Goal: Information Seeking & Learning: Learn about a topic

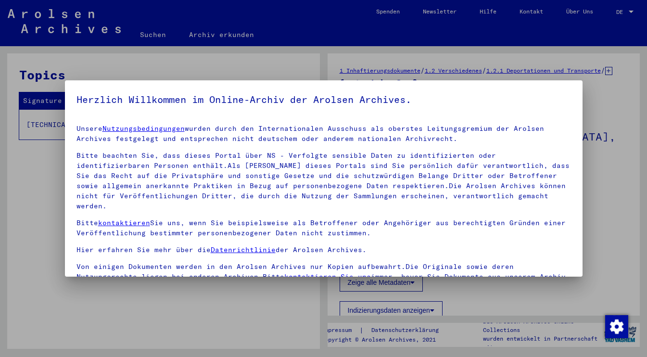
scroll to position [83, 0]
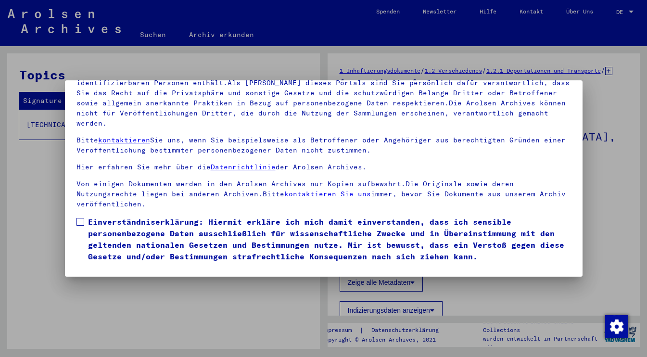
click at [143, 267] on button "Ich stimme zu" at bounding box center [113, 276] width 73 height 18
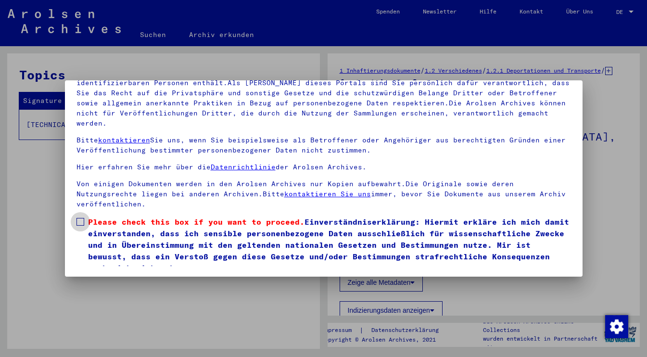
click at [81, 218] on span at bounding box center [81, 222] width 8 height 8
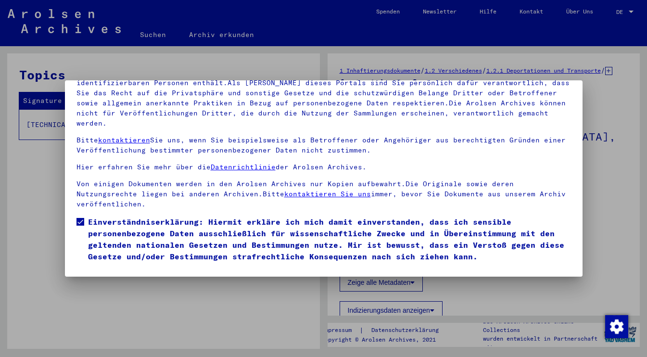
click at [105, 267] on button "Ich stimme zu" at bounding box center [113, 276] width 73 height 18
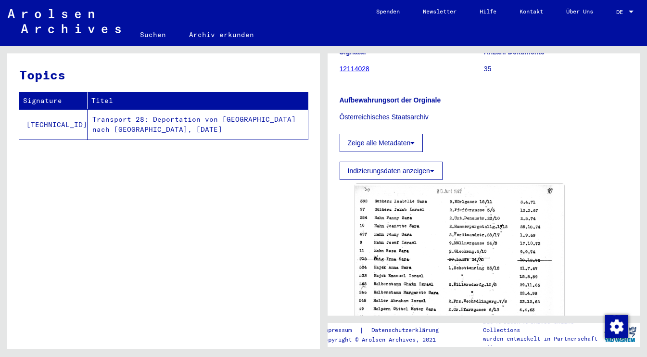
scroll to position [64, 0]
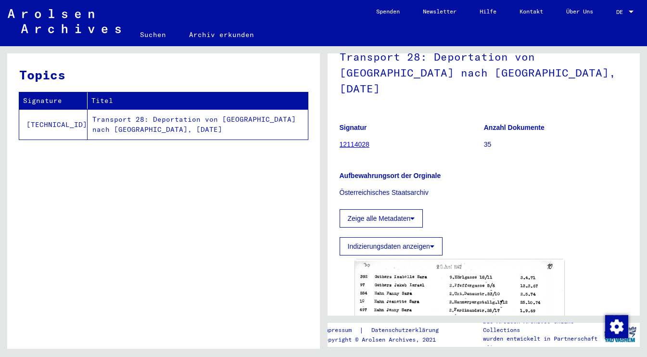
click at [241, 103] on th "Titel" at bounding box center [198, 100] width 220 height 17
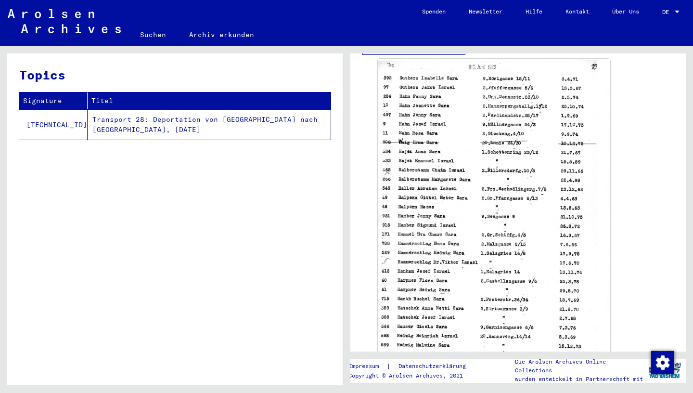
scroll to position [294, 0]
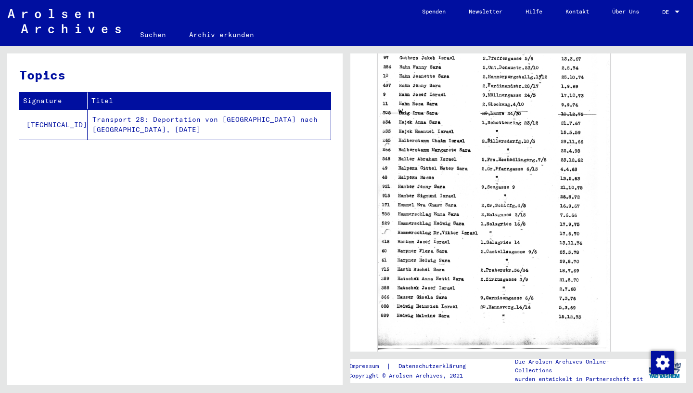
click at [428, 243] on img at bounding box center [494, 189] width 232 height 320
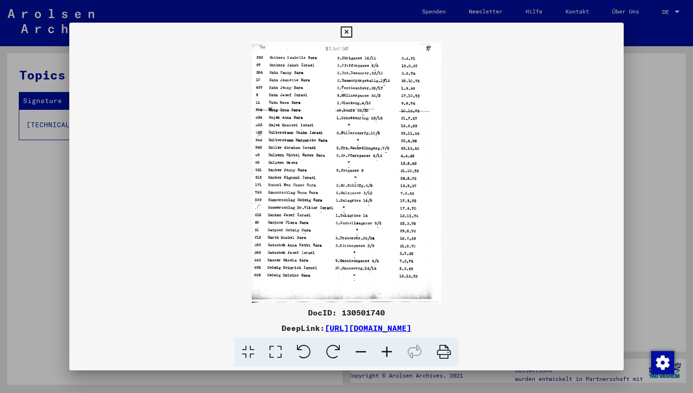
click at [444, 352] on icon at bounding box center [443, 351] width 29 height 29
click at [434, 230] on img at bounding box center [346, 172] width 554 height 261
click at [645, 260] on div at bounding box center [346, 196] width 693 height 393
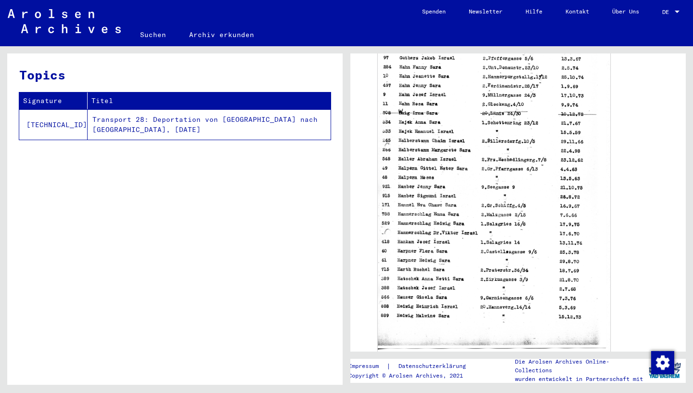
click at [165, 122] on td "Transport 28: Deportation von [GEOGRAPHIC_DATA] nach [GEOGRAPHIC_DATA], [DATE]" at bounding box center [209, 124] width 243 height 30
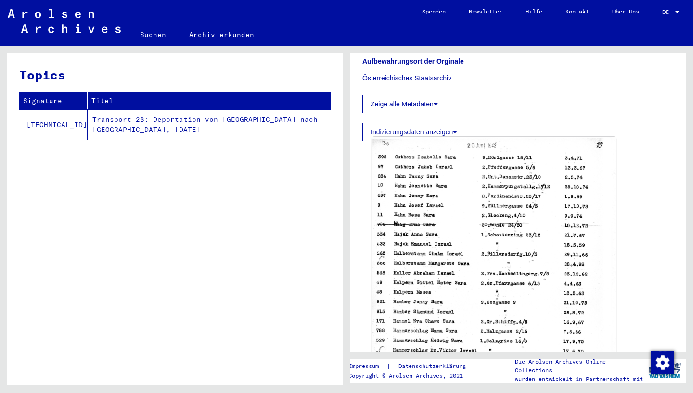
scroll to position [0, 0]
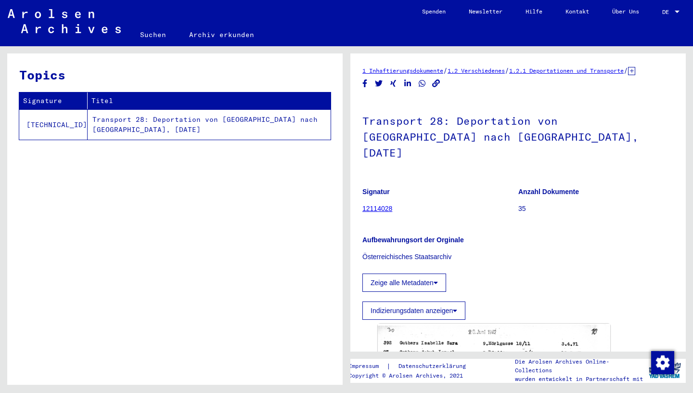
click at [520, 204] on p "35" at bounding box center [595, 209] width 155 height 10
drag, startPoint x: 520, startPoint y: 192, endPoint x: 553, endPoint y: 193, distance: 32.7
click at [547, 204] on p "35" at bounding box center [595, 209] width 155 height 10
click at [379, 205] on link "12114028" at bounding box center [377, 209] width 30 height 8
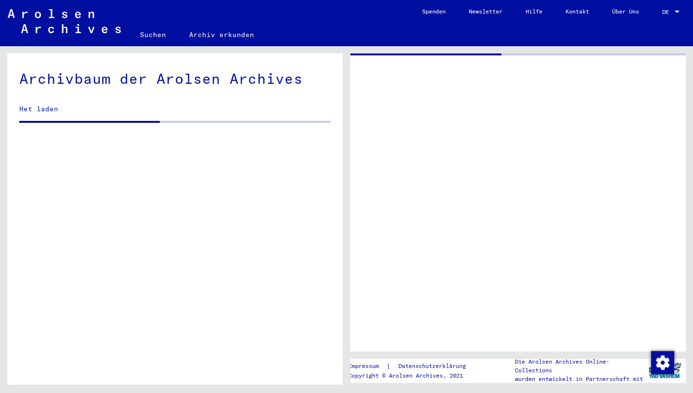
click at [379, 193] on div at bounding box center [517, 202] width 335 height 298
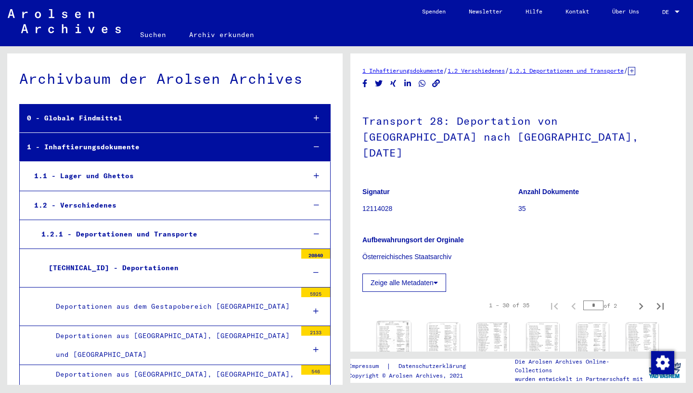
click at [392, 324] on img at bounding box center [394, 344] width 34 height 47
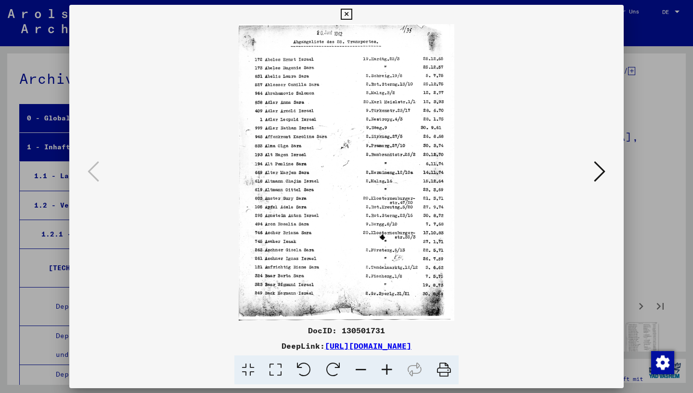
click at [352, 13] on icon at bounding box center [346, 15] width 11 height 12
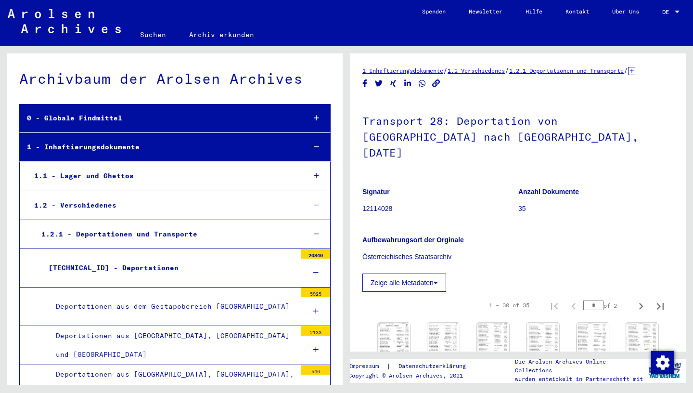
click at [635, 71] on icon at bounding box center [631, 71] width 7 height 8
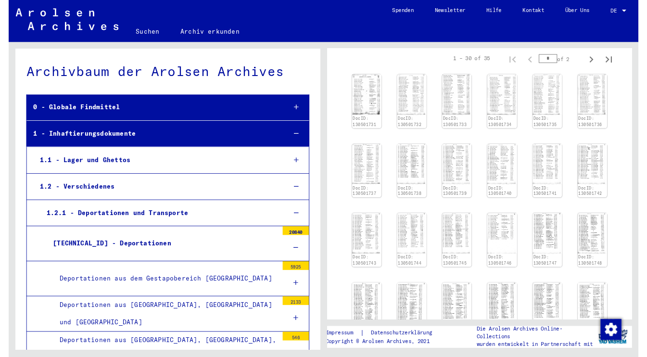
scroll to position [175, 0]
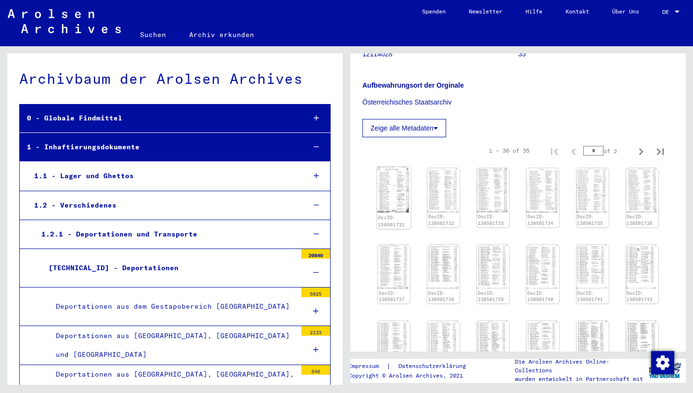
click at [393, 167] on img at bounding box center [394, 190] width 34 height 47
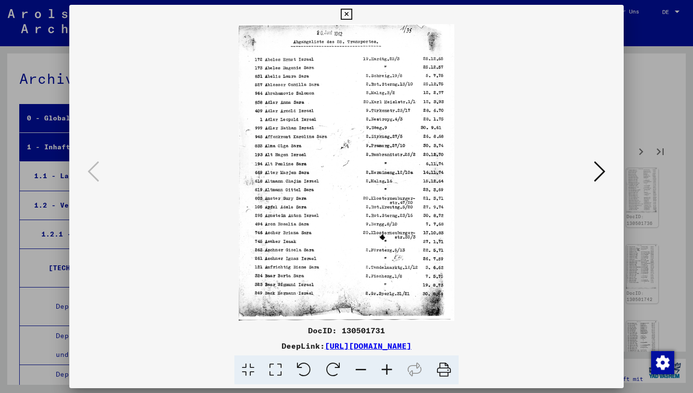
click at [441, 357] on icon at bounding box center [443, 369] width 29 height 29
click at [602, 173] on icon at bounding box center [600, 171] width 12 height 23
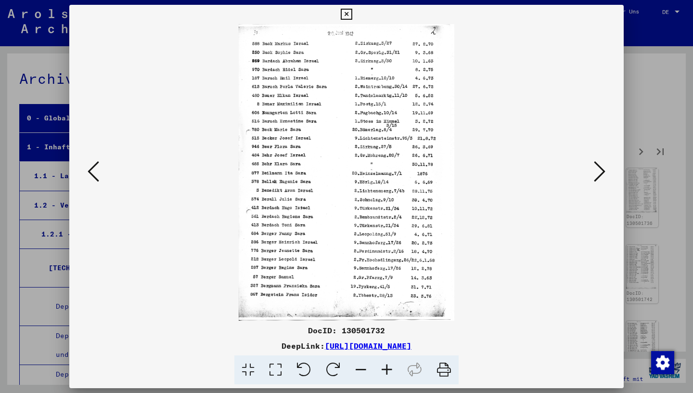
click at [448, 357] on icon at bounding box center [443, 369] width 29 height 29
click at [600, 174] on icon at bounding box center [600, 171] width 12 height 23
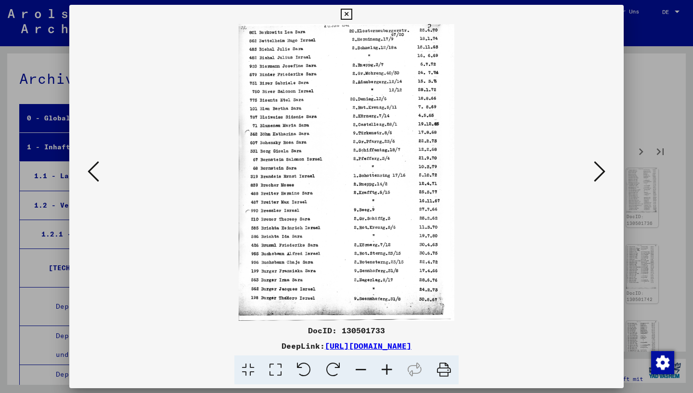
click at [446, 357] on icon at bounding box center [443, 369] width 29 height 29
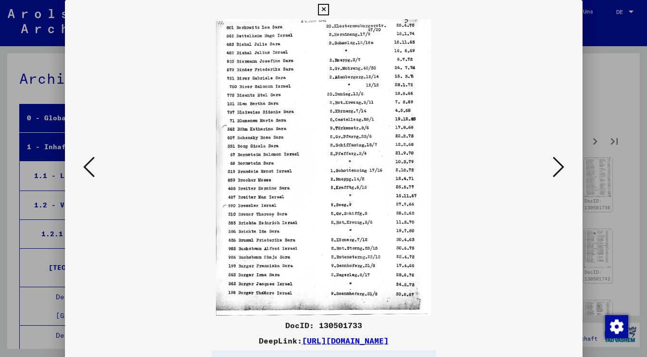
click at [85, 167] on icon at bounding box center [89, 166] width 12 height 23
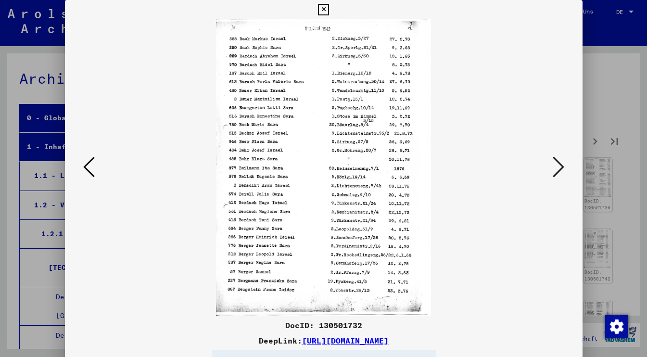
click at [85, 167] on icon at bounding box center [89, 166] width 12 height 23
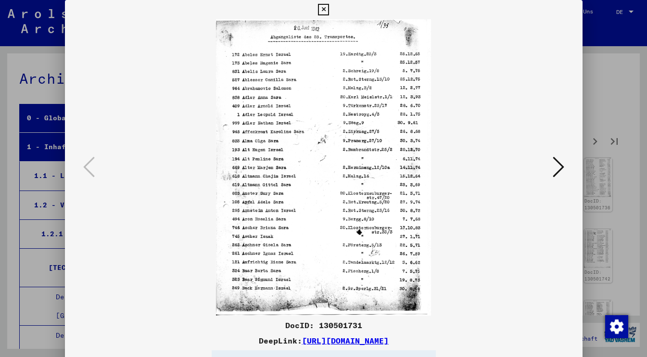
click at [563, 168] on icon at bounding box center [559, 166] width 12 height 23
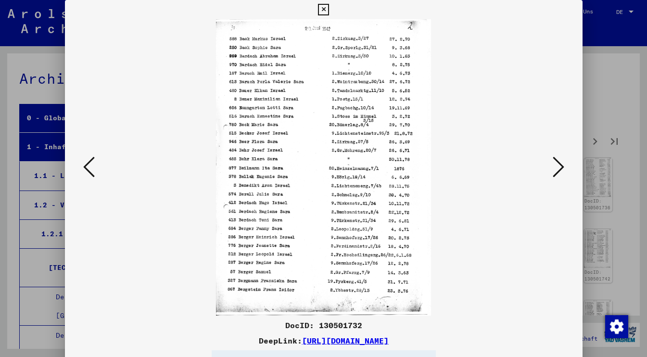
click at [563, 168] on icon at bounding box center [559, 166] width 12 height 23
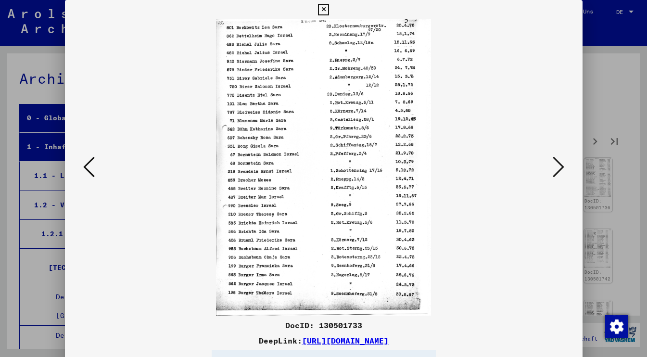
click at [563, 168] on icon at bounding box center [559, 166] width 12 height 23
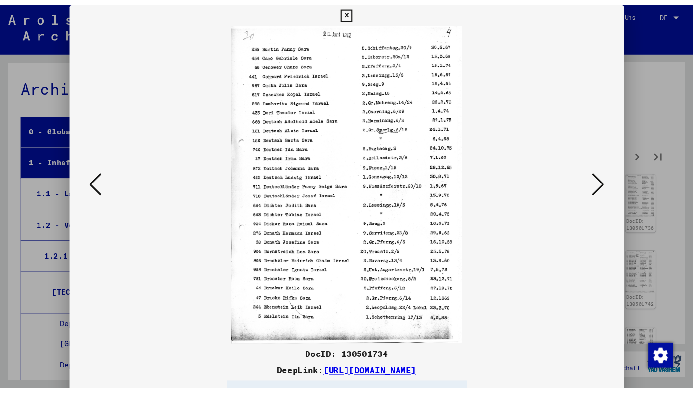
scroll to position [175, 0]
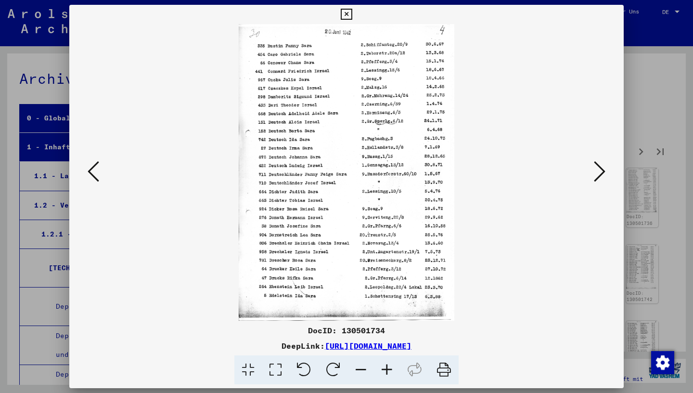
click at [446, 357] on icon at bounding box center [443, 369] width 29 height 29
click at [600, 176] on icon at bounding box center [600, 171] width 12 height 23
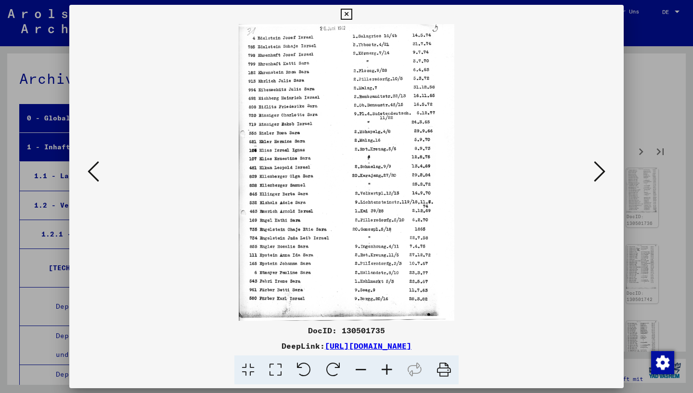
click at [442, 357] on icon at bounding box center [443, 369] width 29 height 29
click at [601, 176] on icon at bounding box center [600, 171] width 12 height 23
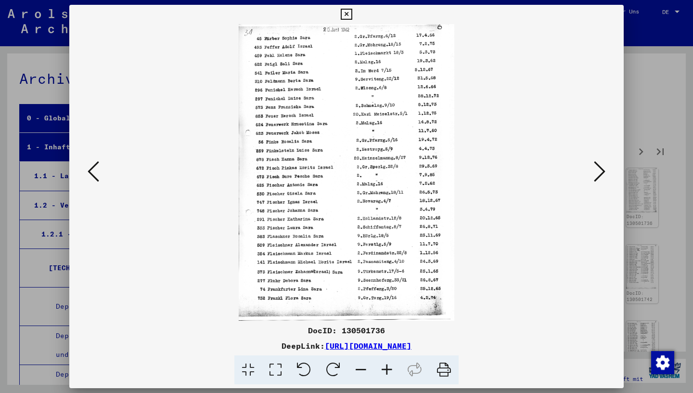
click at [93, 174] on icon at bounding box center [94, 171] width 12 height 23
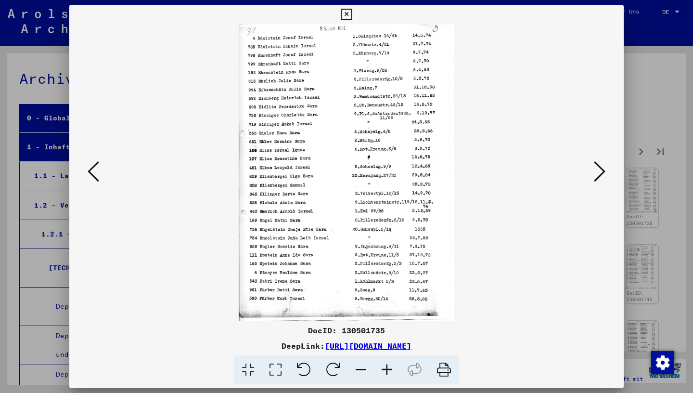
click at [597, 171] on icon at bounding box center [600, 171] width 12 height 23
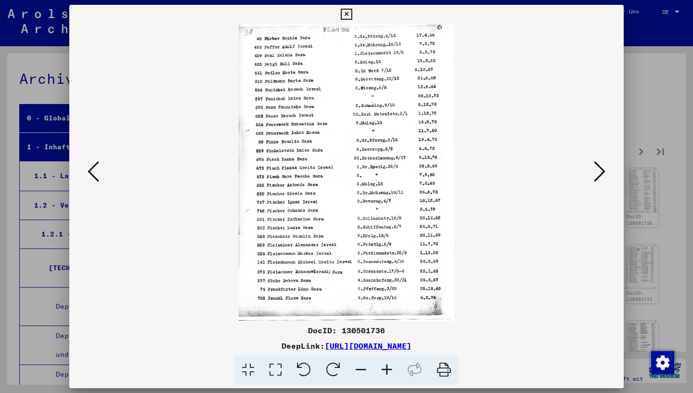
click at [444, 357] on icon at bounding box center [443, 369] width 29 height 29
click at [597, 177] on icon at bounding box center [600, 171] width 12 height 23
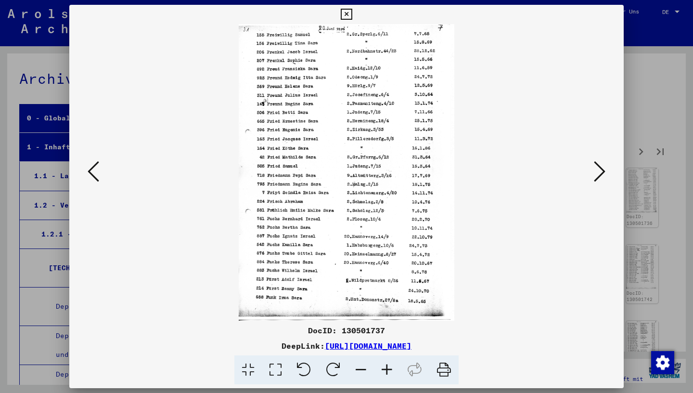
click at [441, 357] on icon at bounding box center [443, 369] width 29 height 29
click at [602, 176] on icon at bounding box center [600, 171] width 12 height 23
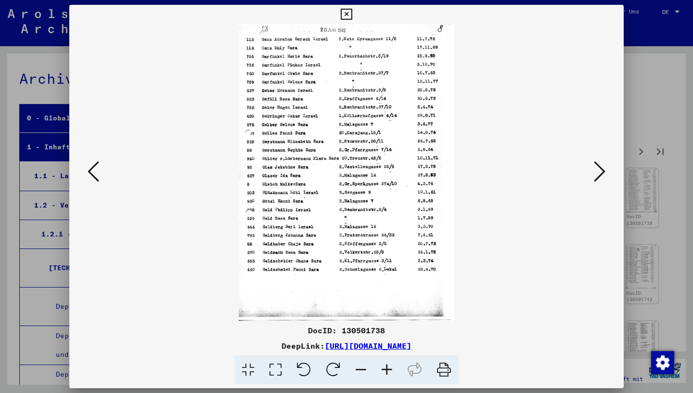
click at [445, 357] on icon at bounding box center [443, 369] width 29 height 29
click at [593, 162] on button at bounding box center [599, 171] width 17 height 27
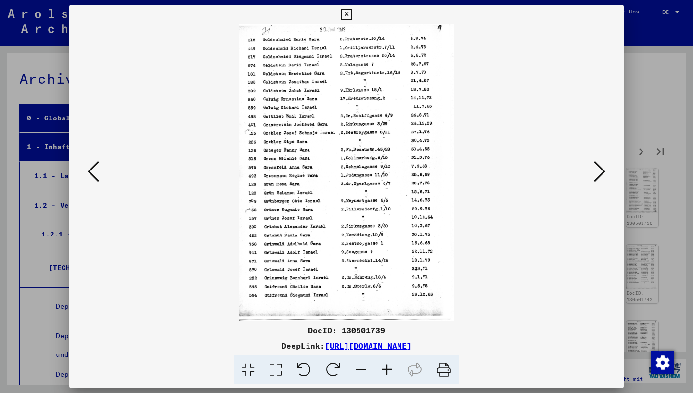
click at [438, 357] on icon at bounding box center [443, 369] width 29 height 29
click at [600, 176] on icon at bounding box center [600, 171] width 12 height 23
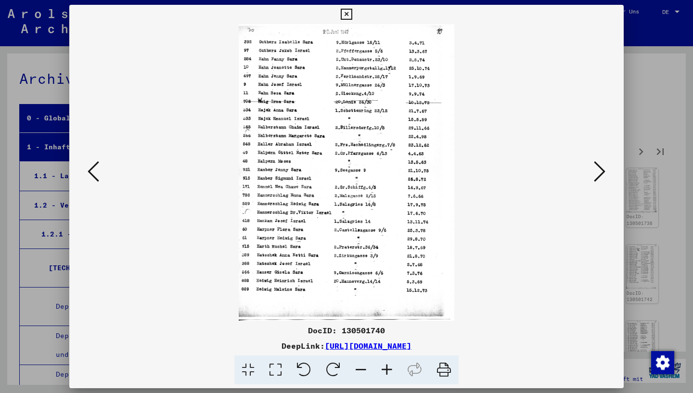
click at [439, 357] on icon at bounding box center [443, 369] width 29 height 29
click at [601, 173] on icon at bounding box center [600, 171] width 12 height 23
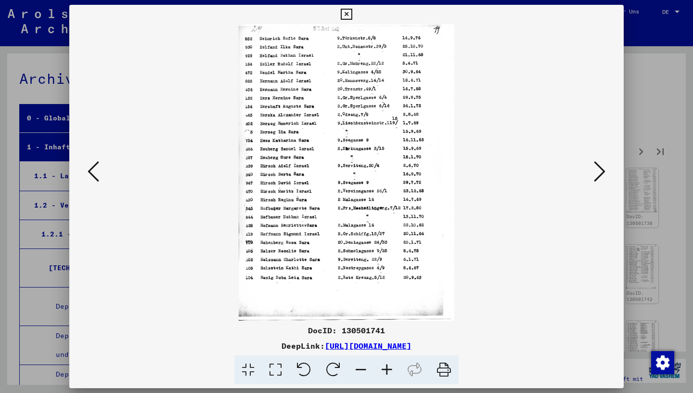
click at [447, 357] on icon at bounding box center [443, 369] width 29 height 29
click at [600, 178] on icon at bounding box center [600, 171] width 12 height 23
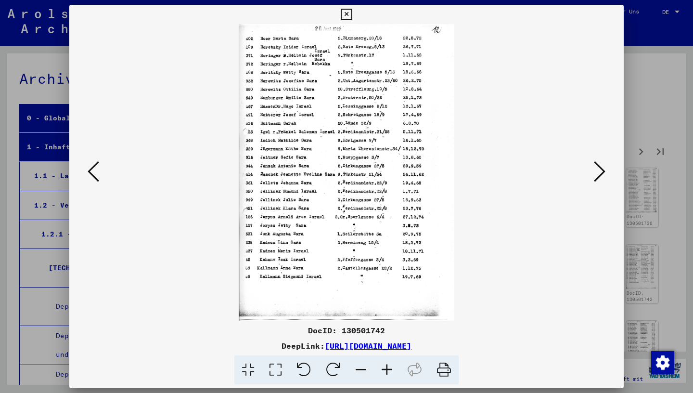
click at [442, 357] on icon at bounding box center [443, 369] width 29 height 29
click at [601, 177] on icon at bounding box center [600, 171] width 12 height 23
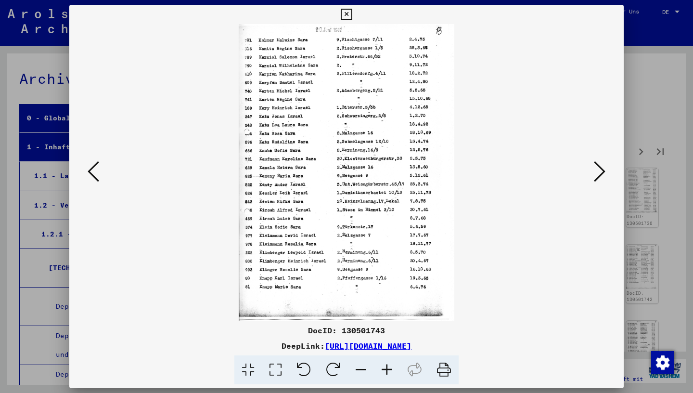
click at [445, 357] on icon at bounding box center [443, 369] width 29 height 29
click at [602, 170] on icon at bounding box center [600, 171] width 12 height 23
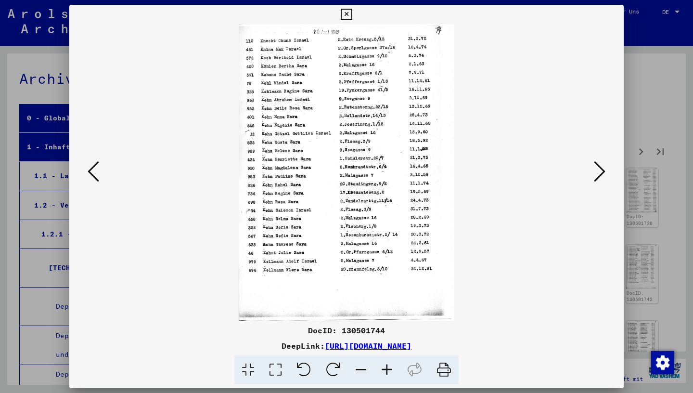
click at [444, 357] on icon at bounding box center [443, 369] width 29 height 29
click at [603, 173] on icon at bounding box center [600, 171] width 12 height 23
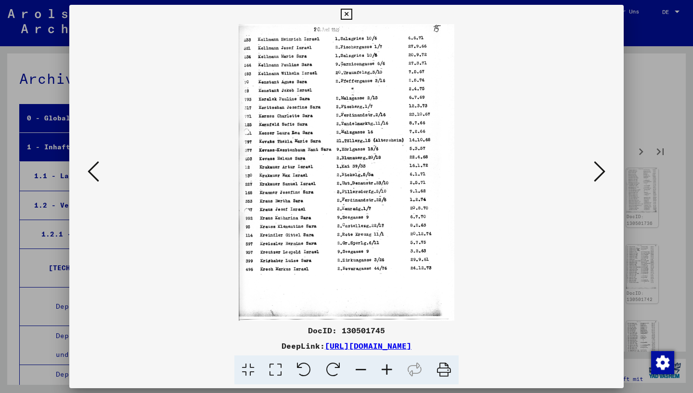
click at [444, 357] on icon at bounding box center [443, 369] width 29 height 29
click at [599, 174] on icon at bounding box center [600, 171] width 12 height 23
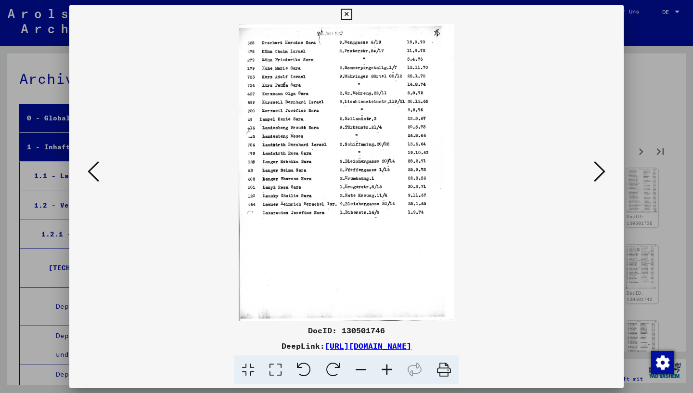
click at [448, 357] on icon at bounding box center [443, 369] width 29 height 29
click at [597, 177] on icon at bounding box center [600, 171] width 12 height 23
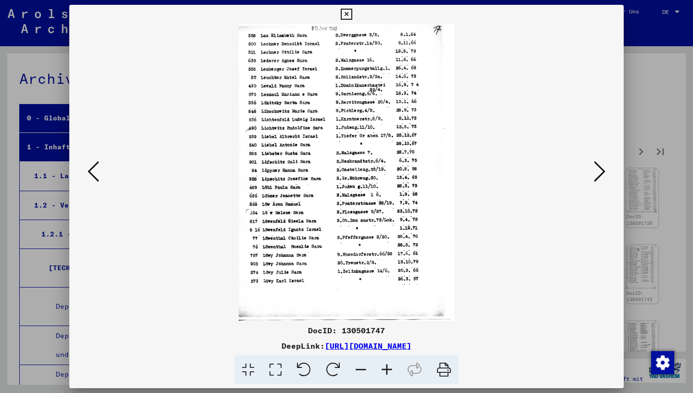
click at [444, 357] on icon at bounding box center [443, 369] width 29 height 29
click at [602, 179] on icon at bounding box center [600, 171] width 12 height 23
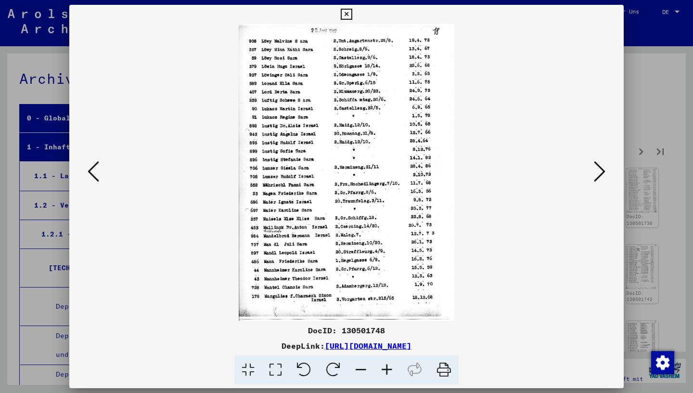
click at [447, 357] on icon at bounding box center [443, 369] width 29 height 29
click at [603, 178] on icon at bounding box center [600, 171] width 12 height 23
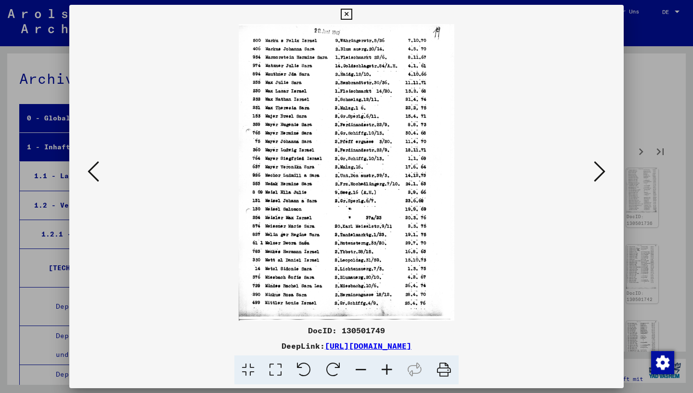
click at [438, 357] on icon at bounding box center [443, 369] width 29 height 29
click at [600, 173] on icon at bounding box center [600, 171] width 12 height 23
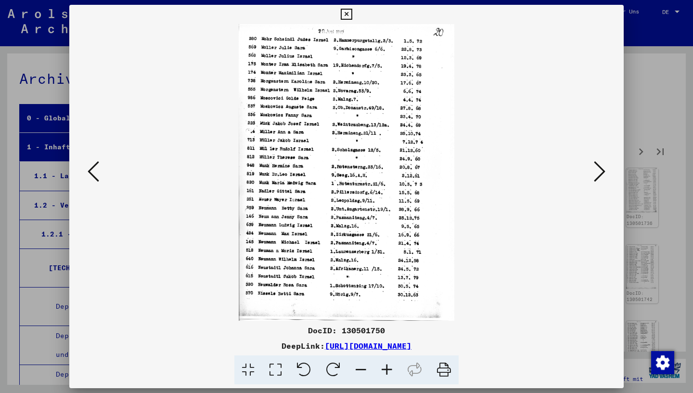
click at [445, 357] on icon at bounding box center [443, 369] width 29 height 29
click at [603, 176] on icon at bounding box center [600, 171] width 12 height 23
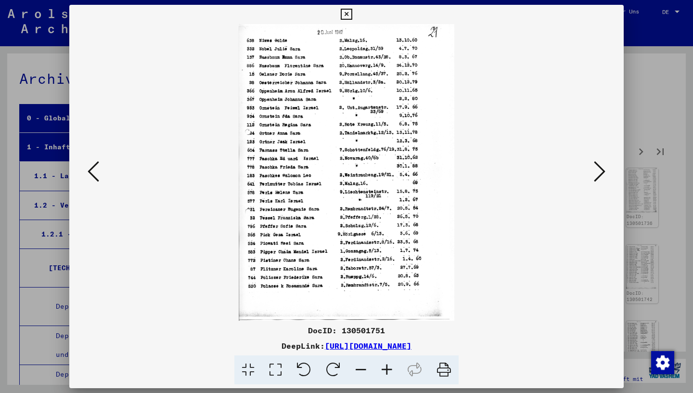
click at [439, 357] on icon at bounding box center [443, 369] width 29 height 29
click at [599, 174] on icon at bounding box center [600, 171] width 12 height 23
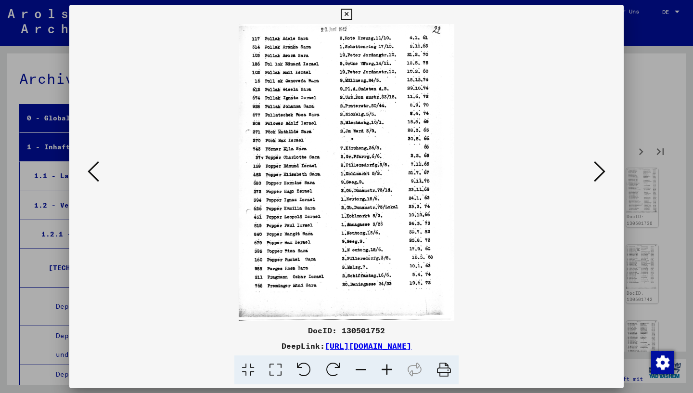
click at [443, 357] on icon at bounding box center [443, 369] width 29 height 29
click at [598, 174] on icon at bounding box center [600, 171] width 12 height 23
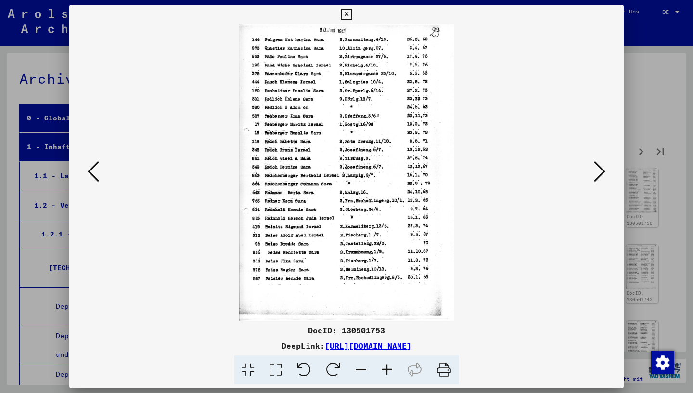
click at [444, 357] on icon at bounding box center [443, 369] width 29 height 29
click at [601, 168] on icon at bounding box center [600, 171] width 12 height 23
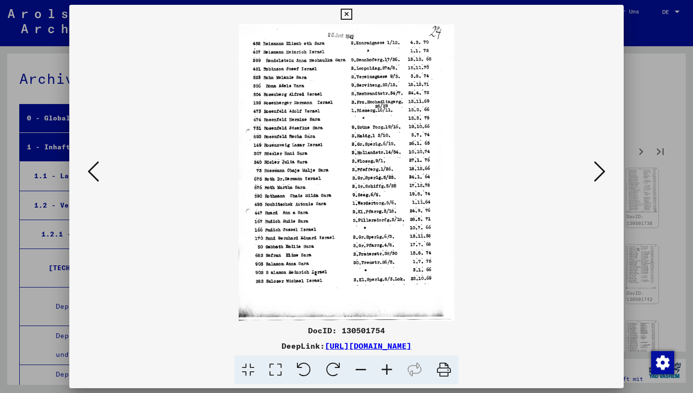
click at [444, 357] on icon at bounding box center [443, 369] width 29 height 29
click at [602, 177] on icon at bounding box center [600, 171] width 12 height 23
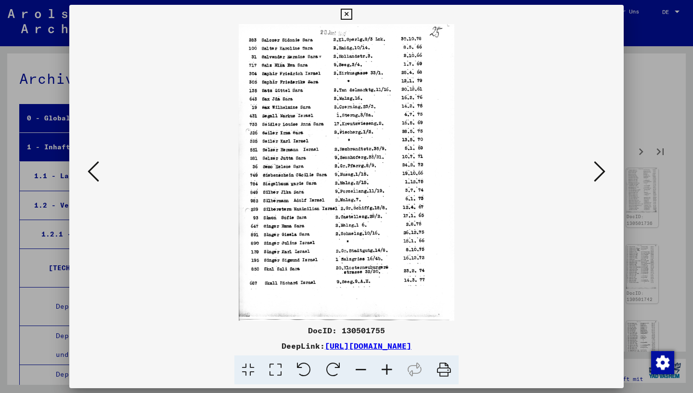
click at [447, 357] on icon at bounding box center [443, 369] width 29 height 29
click at [601, 176] on icon at bounding box center [600, 171] width 12 height 23
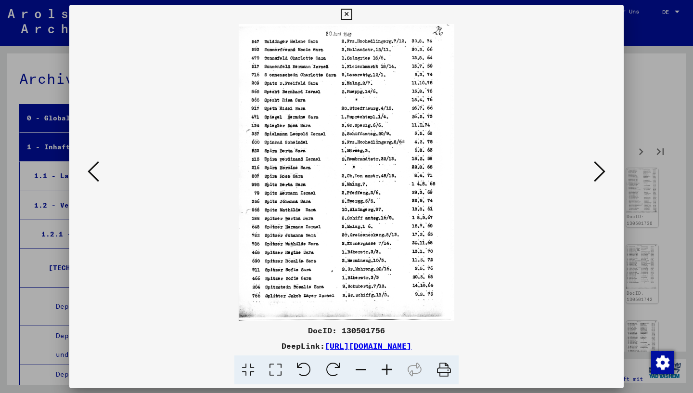
click at [443, 357] on icon at bounding box center [443, 369] width 29 height 29
click at [600, 176] on icon at bounding box center [600, 171] width 12 height 23
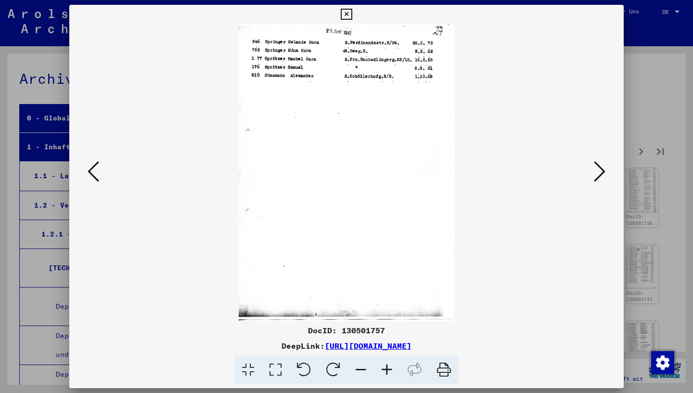
click at [442, 357] on icon at bounding box center [443, 369] width 29 height 29
click at [598, 177] on icon at bounding box center [600, 171] width 12 height 23
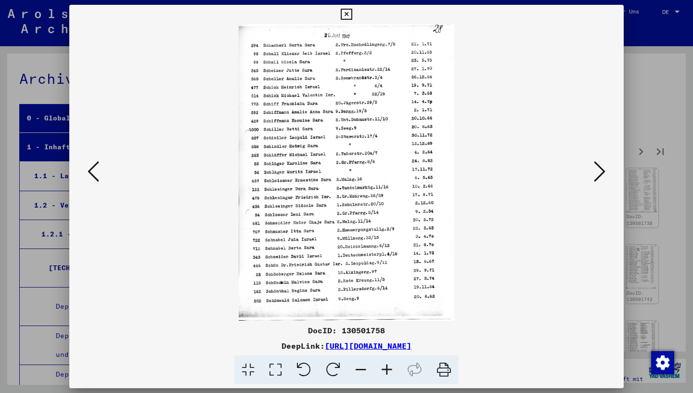
click at [448, 357] on icon at bounding box center [443, 369] width 29 height 29
click at [604, 178] on icon at bounding box center [600, 171] width 12 height 23
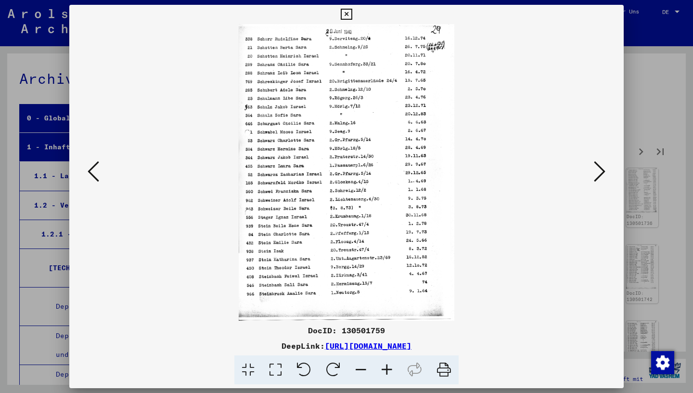
click at [451, 357] on icon at bounding box center [443, 369] width 29 height 29
click at [600, 169] on icon at bounding box center [600, 171] width 12 height 23
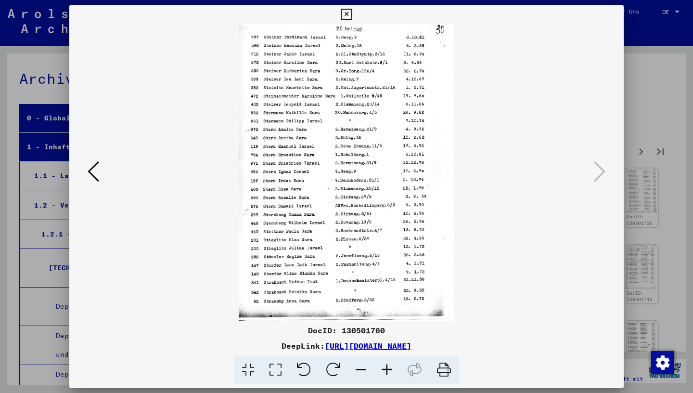
click at [444, 357] on icon at bounding box center [443, 369] width 29 height 29
click at [352, 14] on icon at bounding box center [346, 15] width 11 height 12
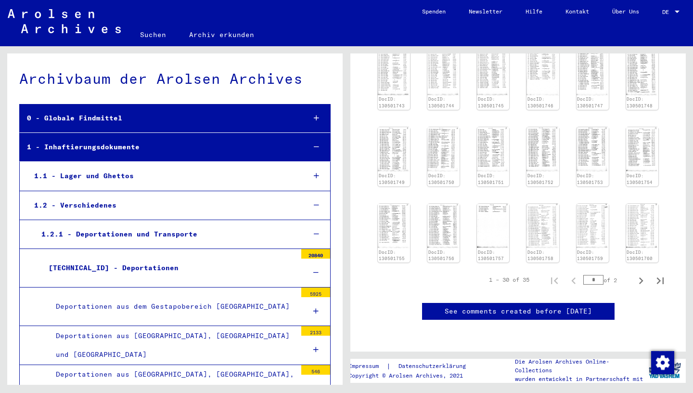
scroll to position [431, 0]
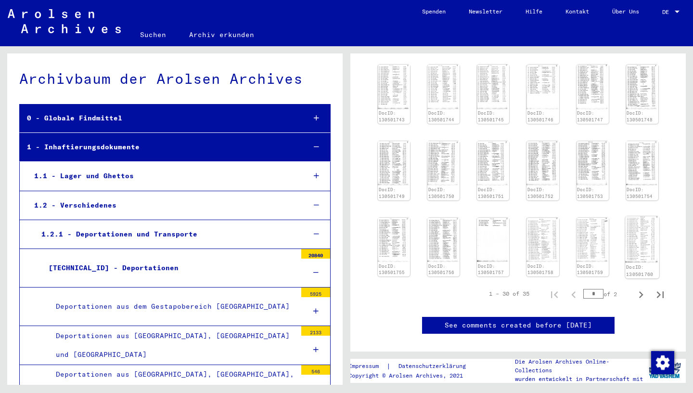
click at [641, 216] on img at bounding box center [642, 239] width 34 height 47
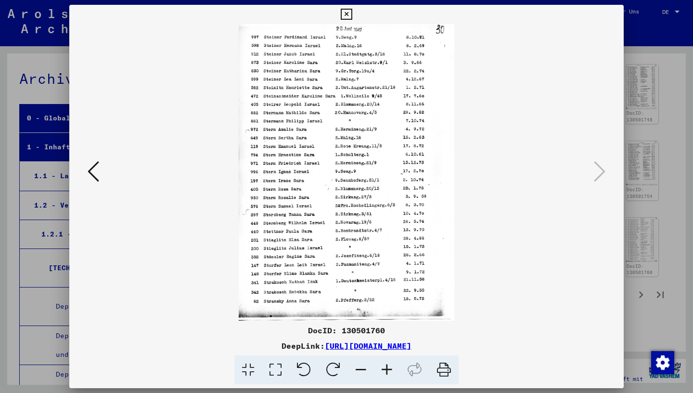
click at [352, 13] on icon at bounding box center [346, 15] width 11 height 12
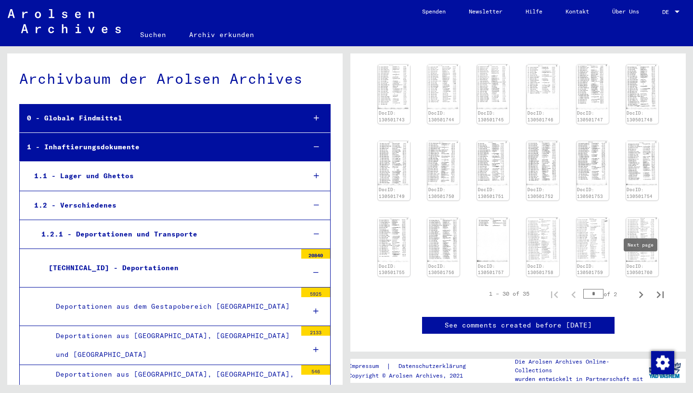
click at [641, 291] on icon "Next page" at bounding box center [641, 294] width 4 height 7
type input "*"
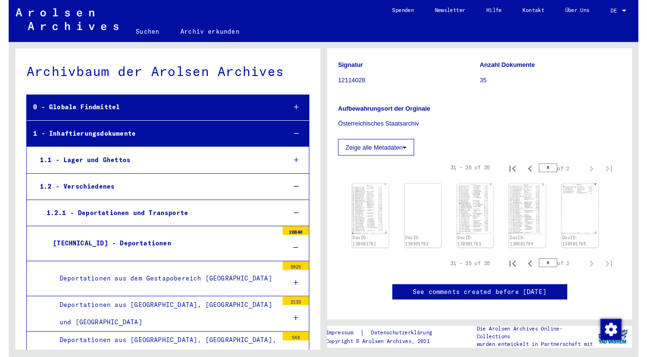
scroll to position [172, 0]
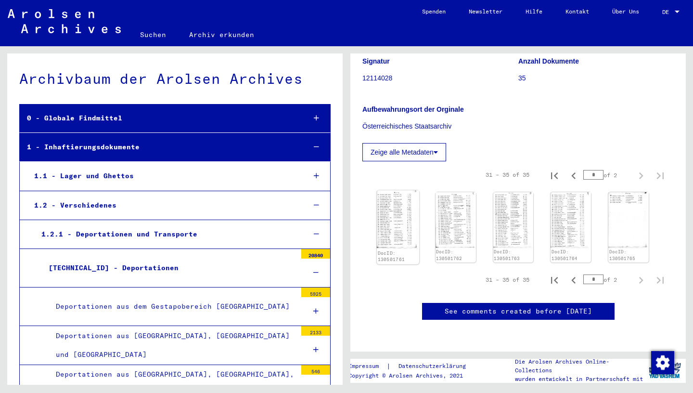
click at [404, 191] on img at bounding box center [398, 220] width 42 height 58
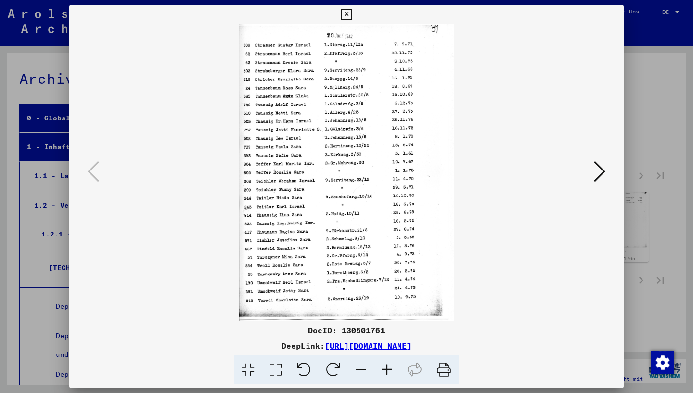
click at [440, 357] on icon at bounding box center [443, 369] width 29 height 29
click at [599, 175] on icon at bounding box center [600, 171] width 12 height 23
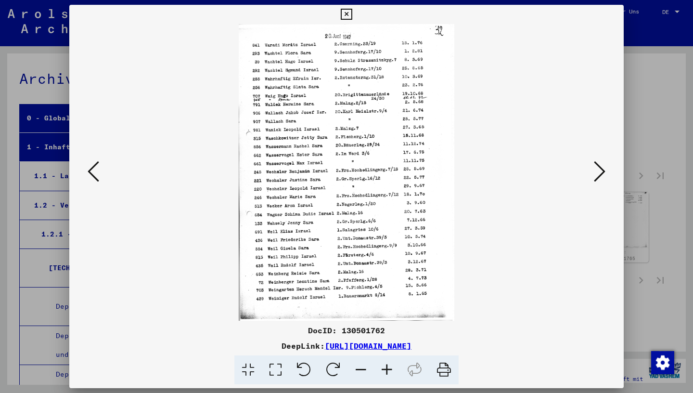
click at [449, 357] on icon at bounding box center [443, 369] width 29 height 29
click at [600, 179] on icon at bounding box center [600, 171] width 12 height 23
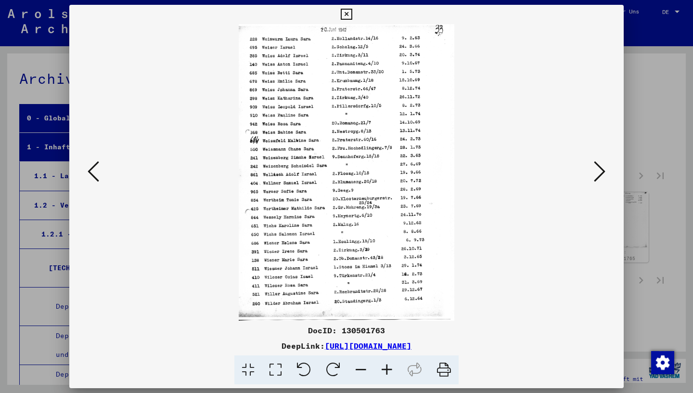
click at [446, 357] on icon at bounding box center [443, 369] width 29 height 29
click at [604, 168] on icon at bounding box center [600, 171] width 12 height 23
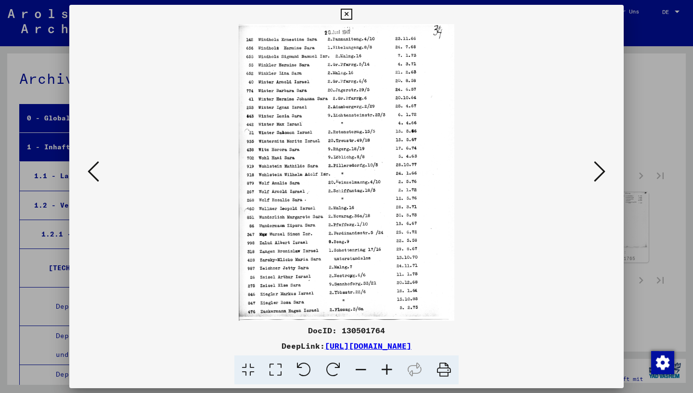
click at [446, 357] on icon at bounding box center [443, 369] width 29 height 29
click at [603, 171] on icon at bounding box center [600, 171] width 12 height 23
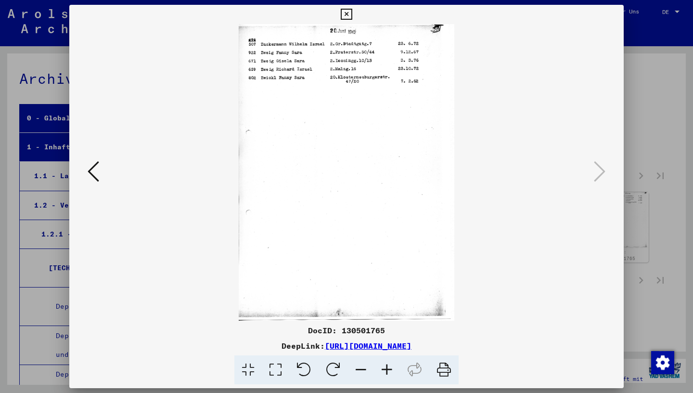
click at [446, 357] on icon at bounding box center [443, 369] width 29 height 29
click at [352, 15] on icon at bounding box center [346, 15] width 11 height 12
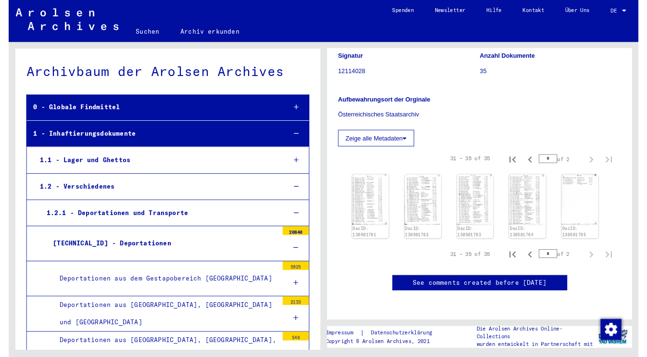
scroll to position [182, 0]
